Goal: Entertainment & Leisure: Consume media (video, audio)

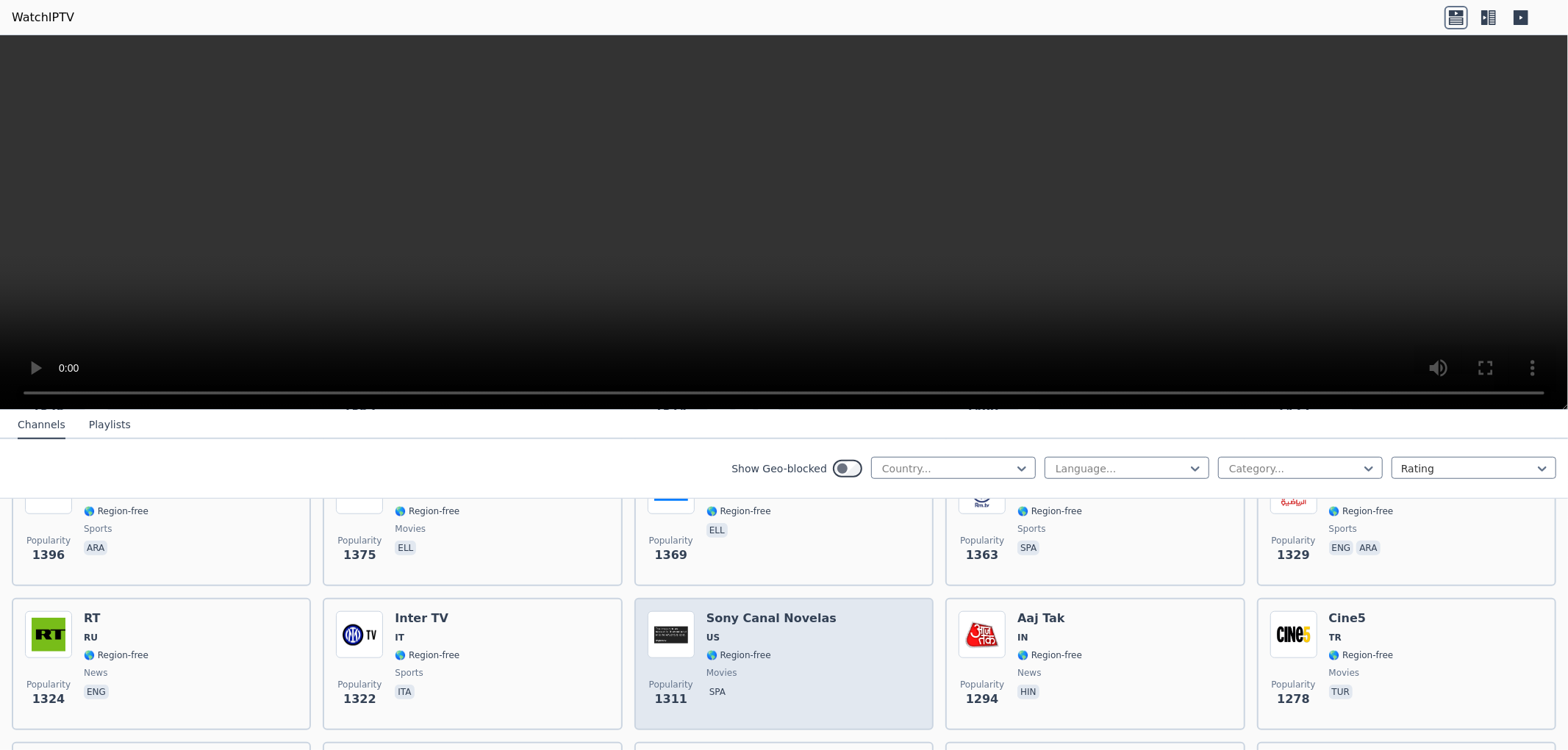
scroll to position [1306, 0]
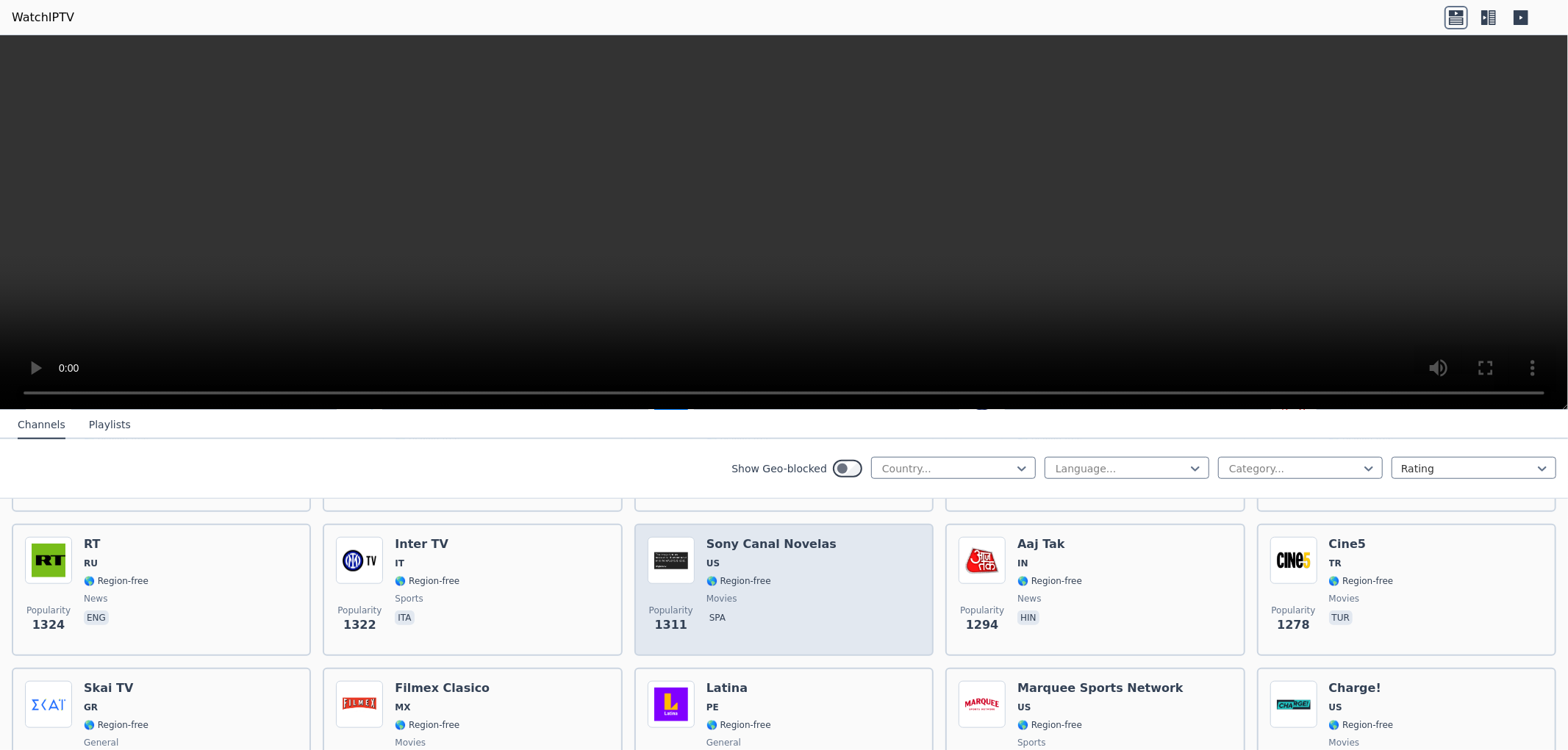
click at [724, 592] on span "movies" at bounding box center [722, 598] width 31 height 12
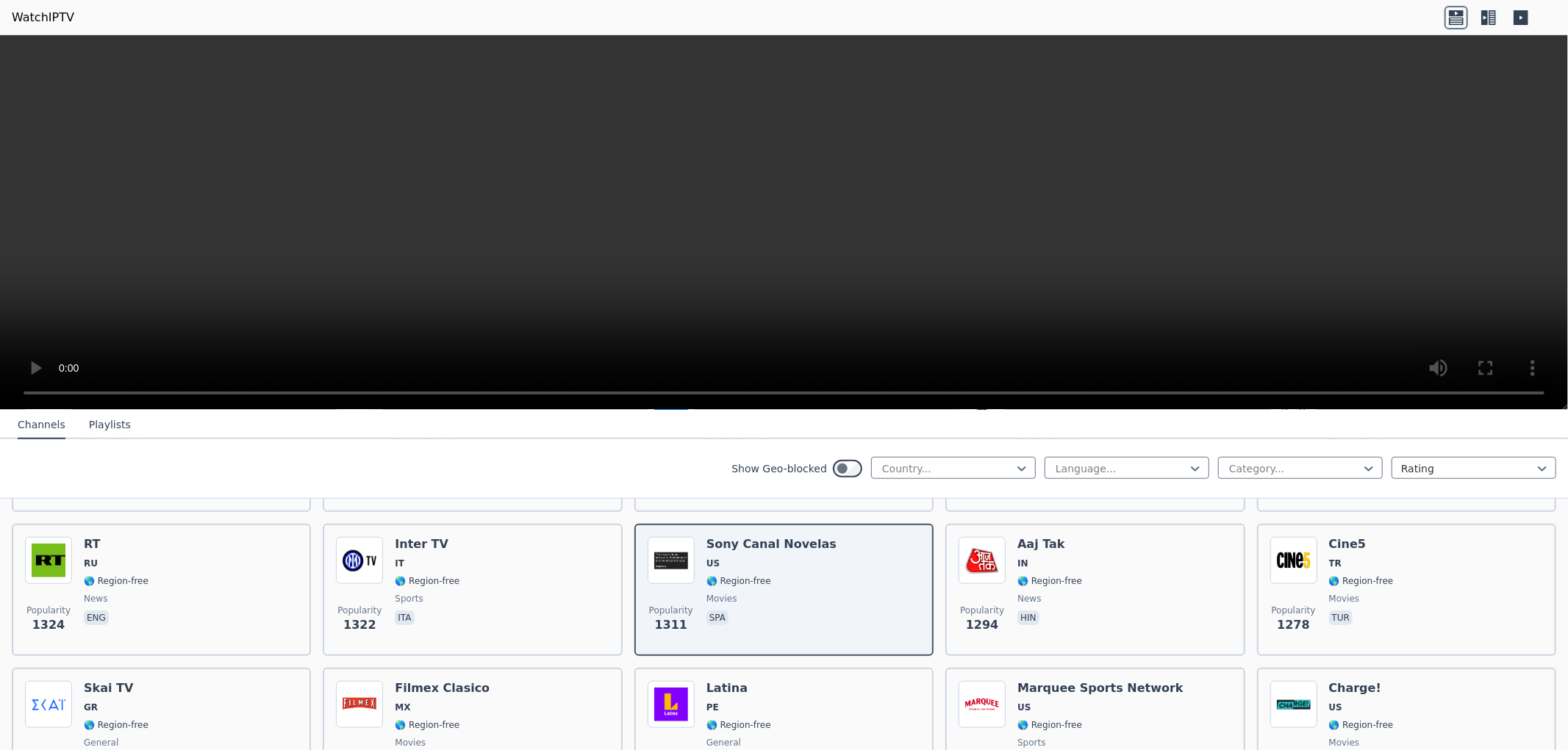
click at [1185, 375] on video at bounding box center [784, 222] width 1568 height 375
click at [1093, 464] on div at bounding box center [1120, 469] width 134 height 14
click at [1054, 661] on div "Italian" at bounding box center [1126, 664] width 165 height 26
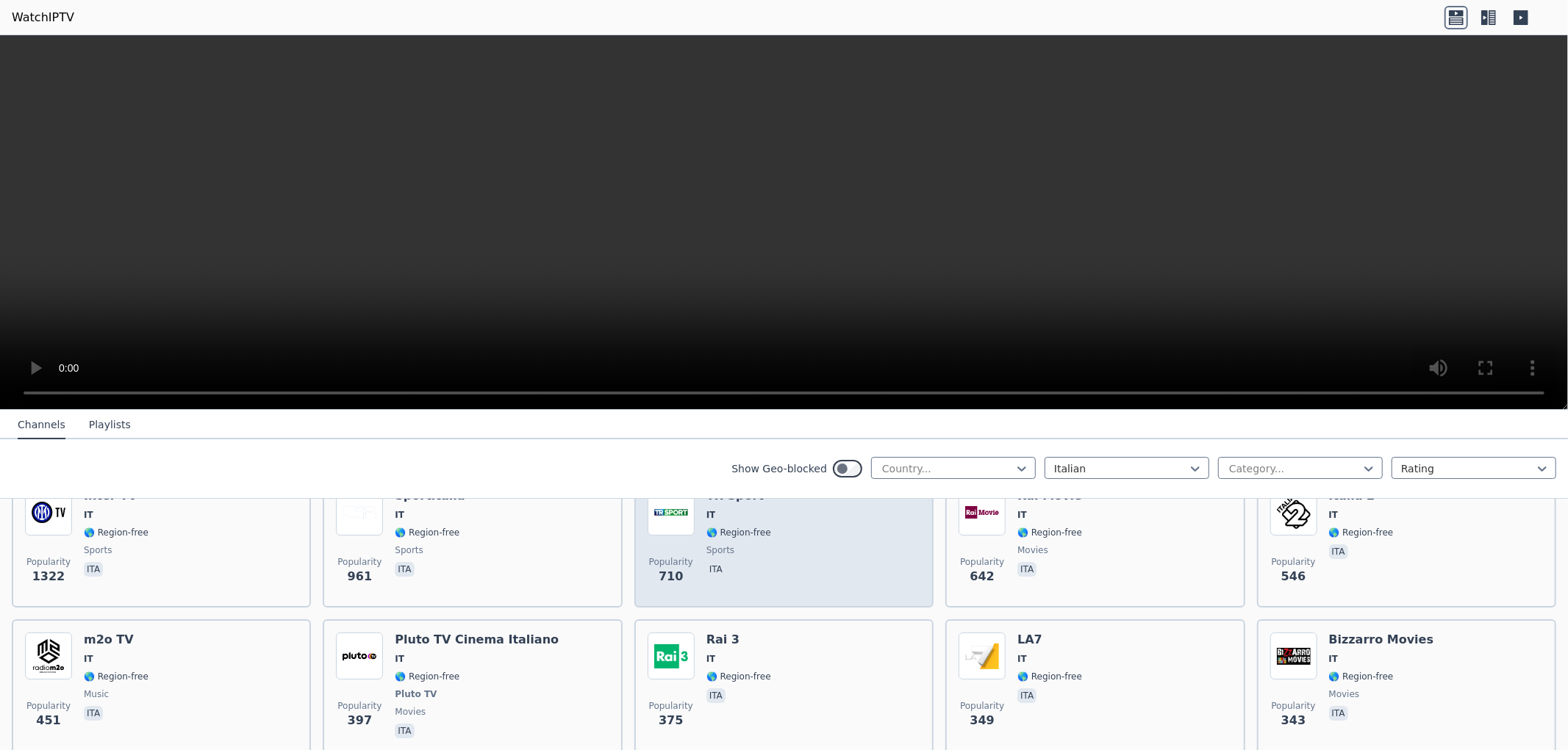
scroll to position [163, 0]
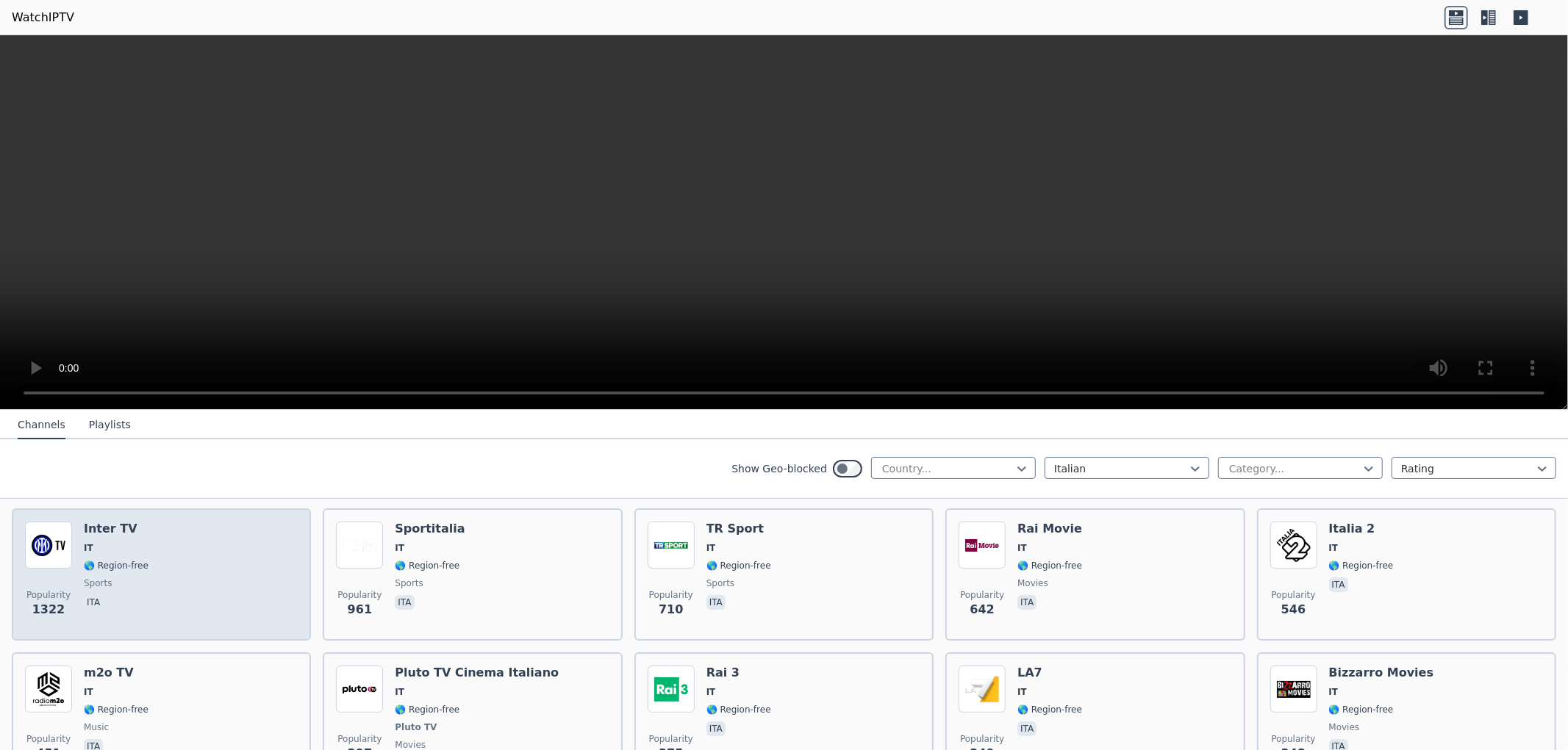
click at [287, 556] on div "Popularity 1322 Inter TV IT 🌎 Region-free sports ita" at bounding box center [161, 574] width 273 height 106
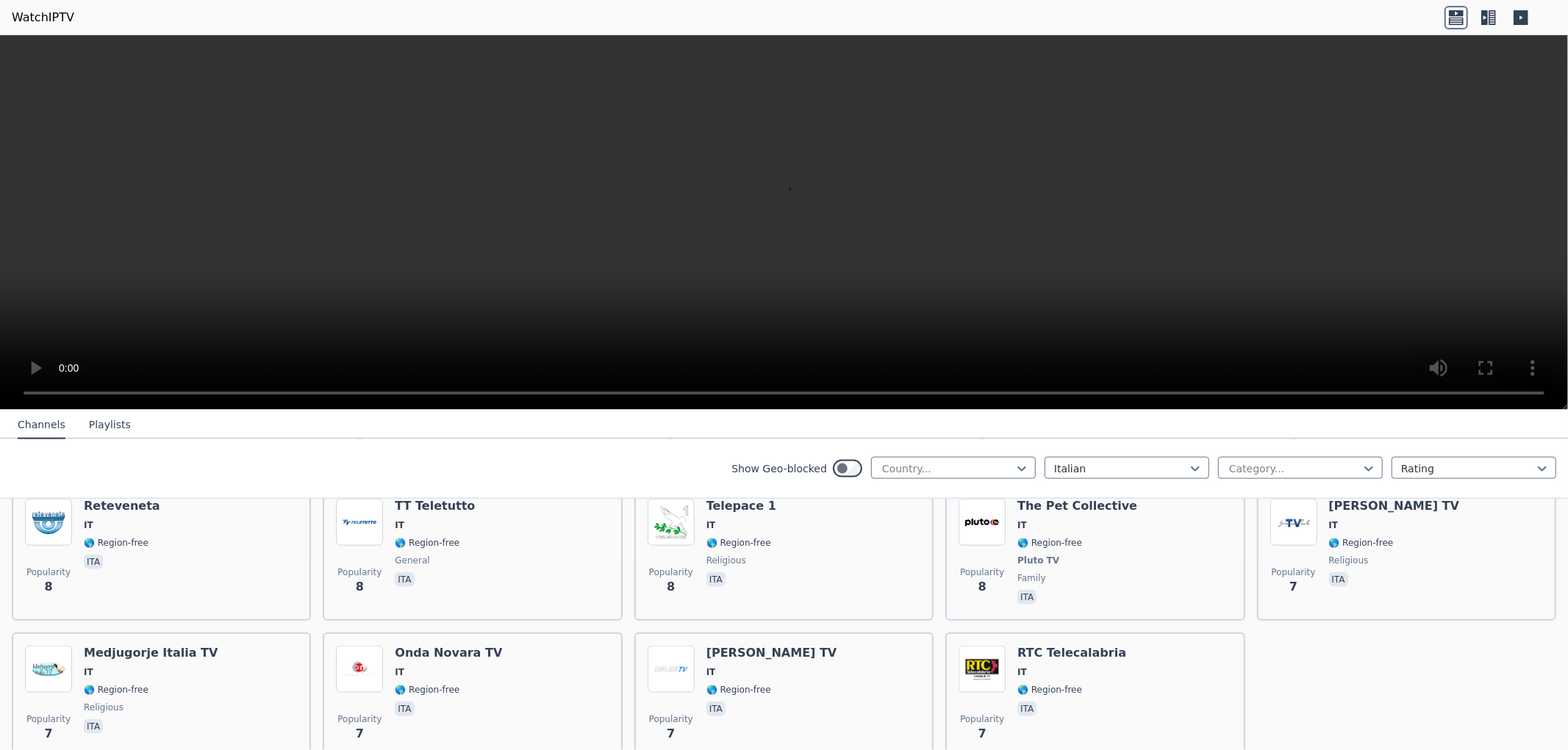
scroll to position [6449, 0]
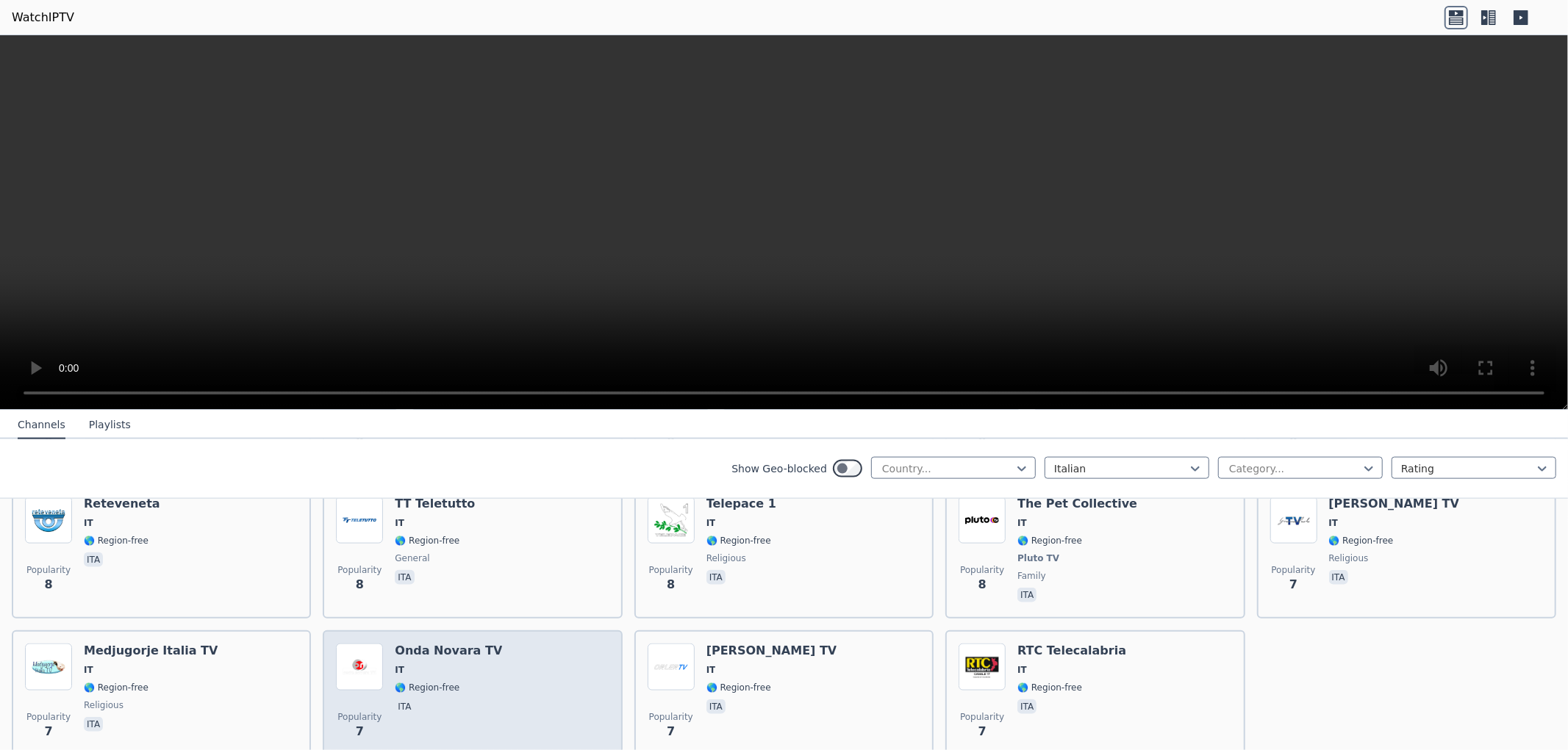
click at [424, 664] on span "IT" at bounding box center [448, 670] width 107 height 12
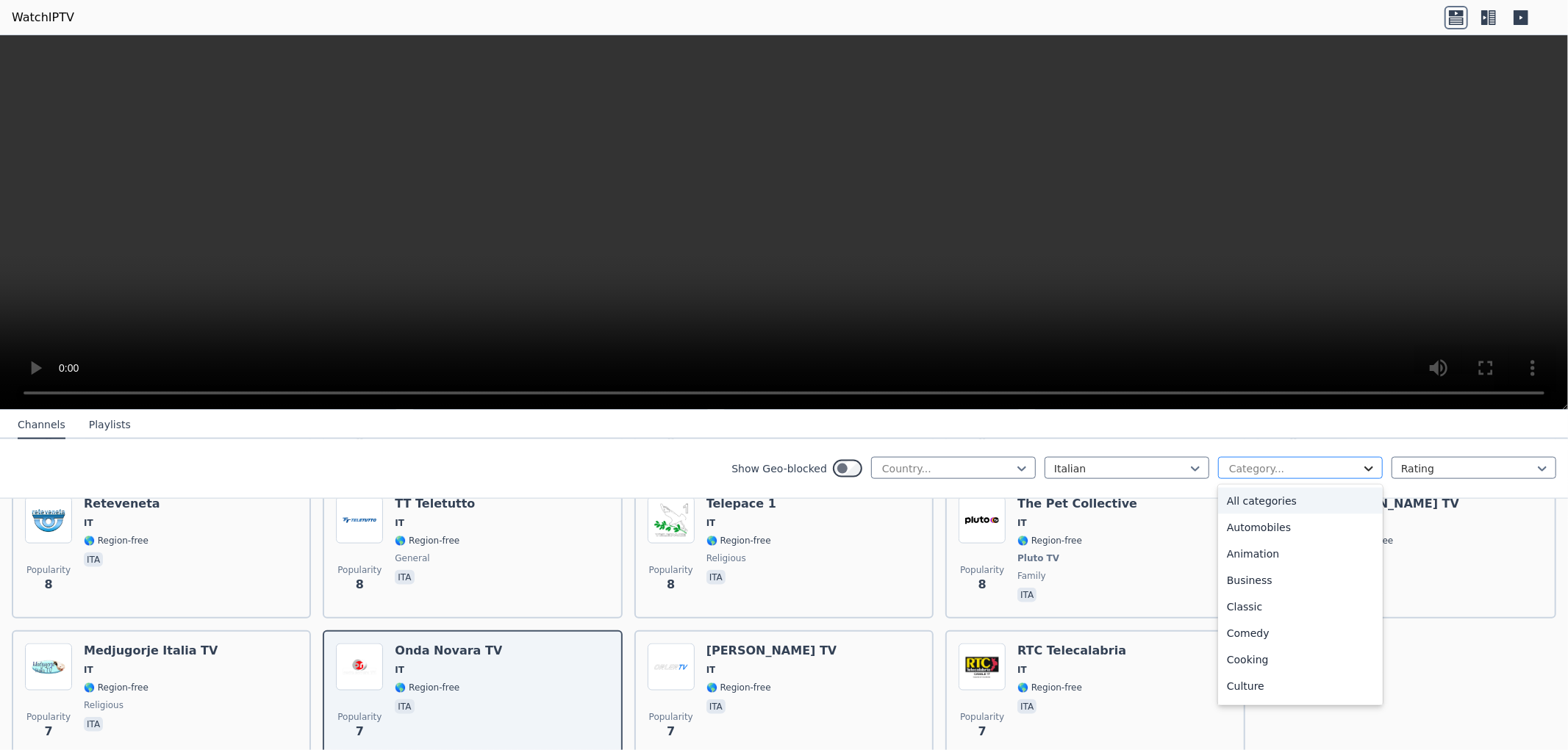
click at [1361, 466] on icon at bounding box center [1368, 469] width 14 height 14
